Goal: Transaction & Acquisition: Book appointment/travel/reservation

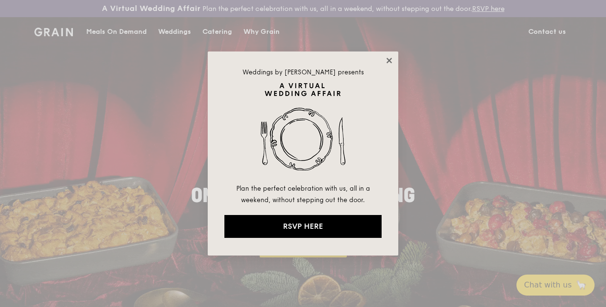
click at [388, 60] on icon at bounding box center [388, 60] width 5 height 5
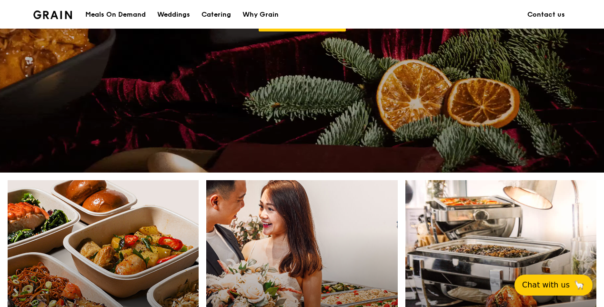
scroll to position [238, 0]
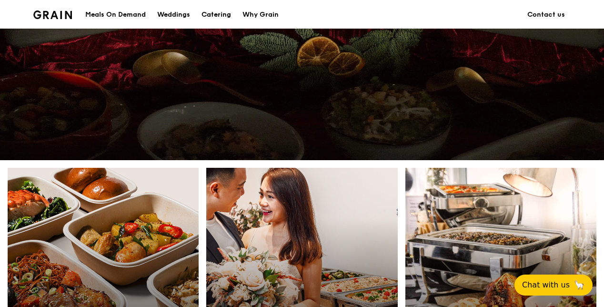
click at [210, 16] on div "Catering" at bounding box center [217, 14] width 30 height 29
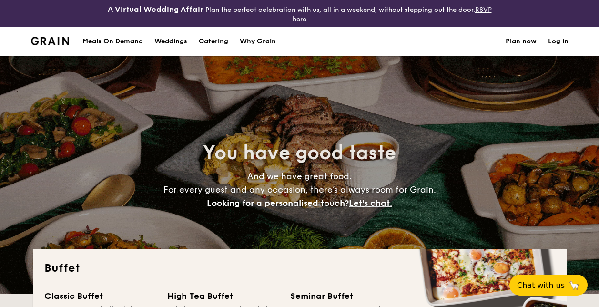
select select
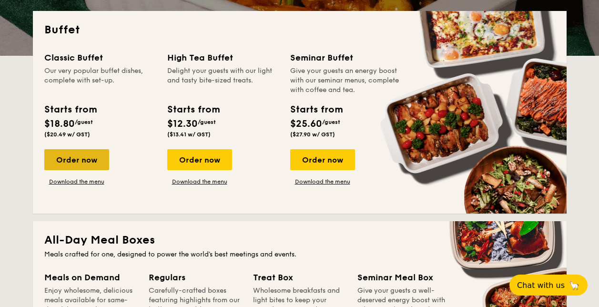
click at [95, 158] on div "Order now" at bounding box center [76, 159] width 65 height 21
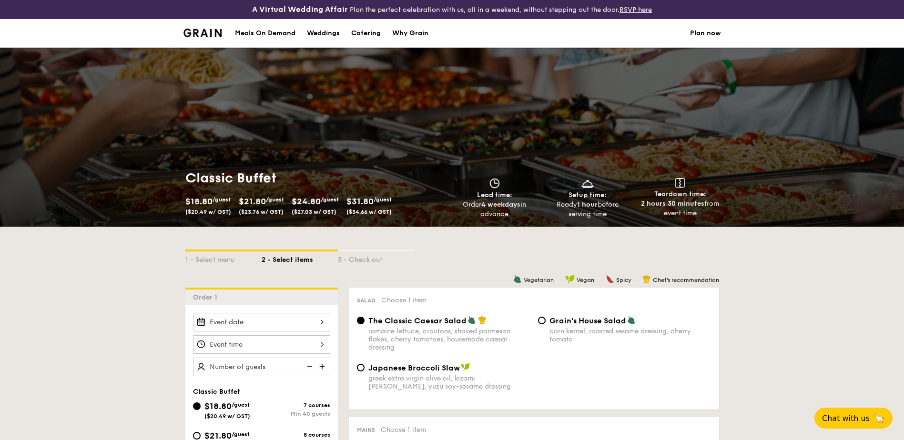
select select
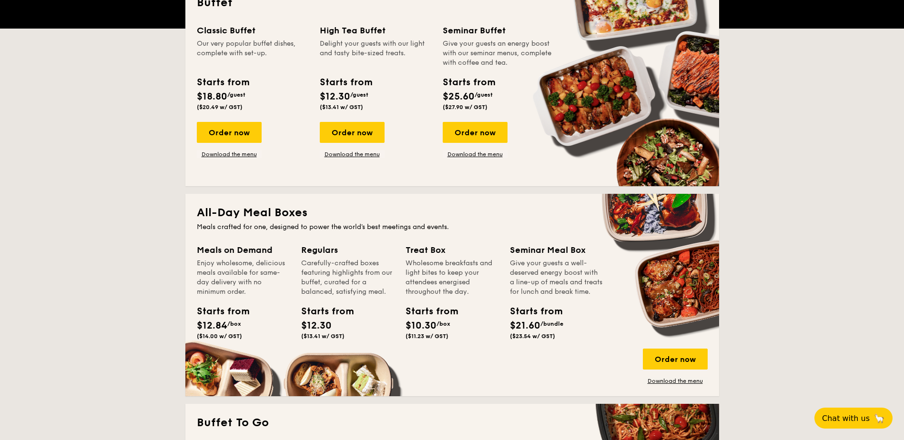
scroll to position [210, 0]
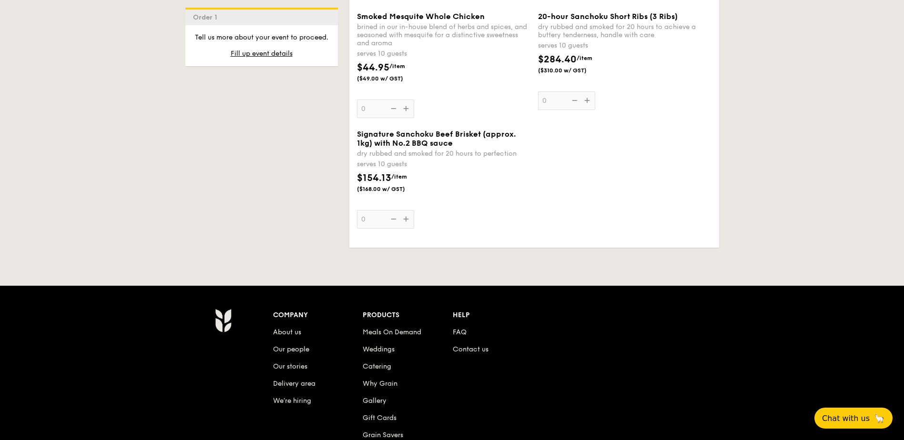
scroll to position [1296, 0]
